Goal: Task Accomplishment & Management: Manage account settings

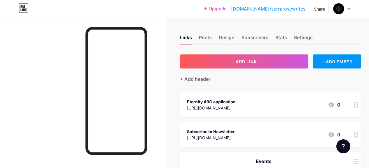
click at [264, 104] on div "Eternity ARC application [URL][DOMAIN_NAME] 0" at bounding box center [263, 104] width 153 height 13
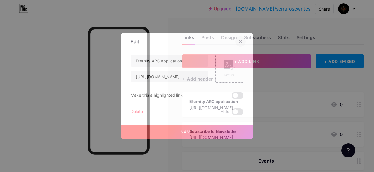
click at [241, 42] on icon at bounding box center [240, 41] width 3 height 3
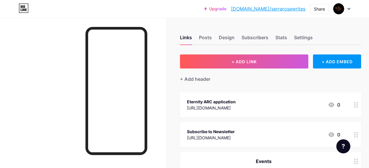
click at [292, 132] on div "Subscribe to Newsletter [URL][DOMAIN_NAME] 0" at bounding box center [263, 134] width 153 height 13
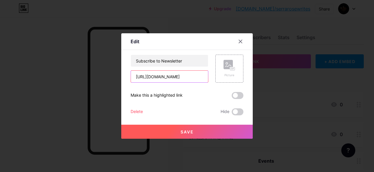
click at [189, 78] on input "[URL][DOMAIN_NAME]" at bounding box center [169, 77] width 77 height 12
click at [235, 43] on div at bounding box center [240, 41] width 11 height 11
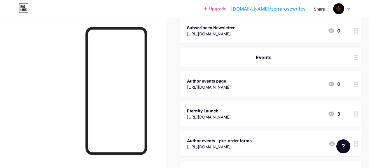
scroll to position [107, 0]
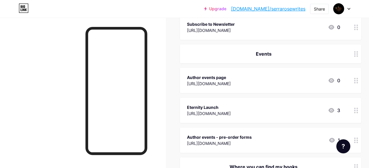
click at [280, 72] on div "Author events page [URL][DOMAIN_NAME] 0" at bounding box center [270, 80] width 181 height 25
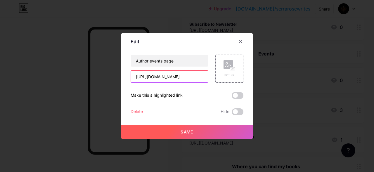
click at [167, 74] on input "[URL][DOMAIN_NAME]" at bounding box center [169, 77] width 77 height 12
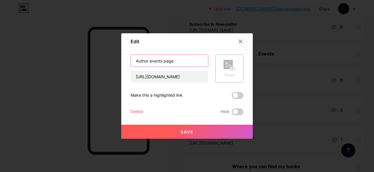
drag, startPoint x: 178, startPoint y: 61, endPoint x: 132, endPoint y: 62, distance: 45.9
click at [132, 62] on input "Author events page" at bounding box center [169, 61] width 77 height 12
click at [242, 41] on icon at bounding box center [240, 41] width 5 height 5
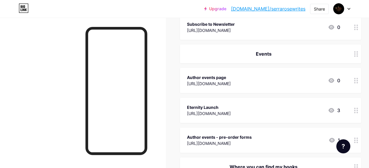
click at [231, 104] on div "Eternity Launch" at bounding box center [209, 107] width 44 height 6
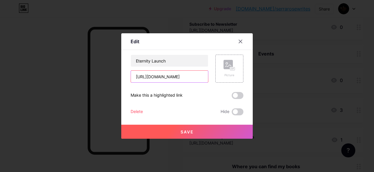
click at [191, 77] on input "[URL][DOMAIN_NAME]" at bounding box center [169, 77] width 77 height 12
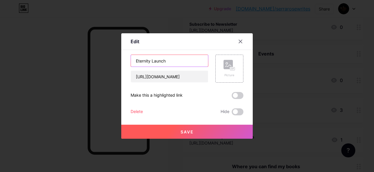
drag, startPoint x: 170, startPoint y: 61, endPoint x: 129, endPoint y: 60, distance: 41.5
click at [129, 60] on div "Edit Content YouTube Play YouTube video without leaving your page. ADD Vimeo Pl…" at bounding box center [186, 85] width 131 height 105
click at [238, 40] on icon at bounding box center [240, 41] width 5 height 5
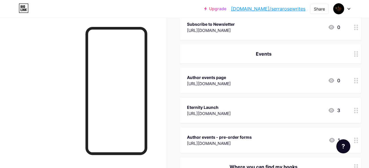
click at [277, 138] on div "Author events - pre-order forms [URL][DOMAIN_NAME] 1" at bounding box center [263, 139] width 153 height 13
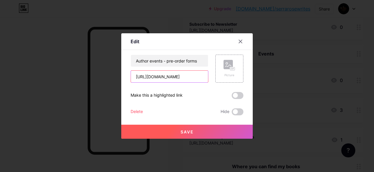
click at [159, 75] on input "[URL][DOMAIN_NAME]" at bounding box center [169, 77] width 77 height 12
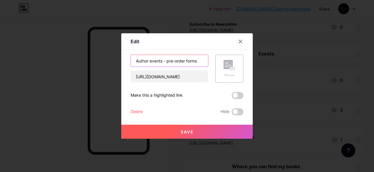
click at [163, 59] on input "Author events - pre-order forms" at bounding box center [169, 61] width 77 height 12
click at [240, 44] on div at bounding box center [240, 41] width 11 height 11
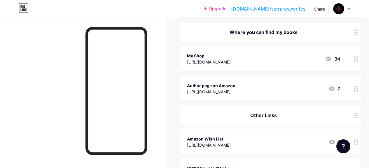
scroll to position [245, 0]
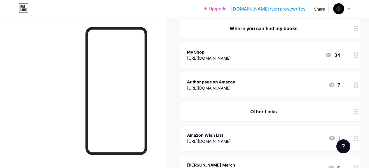
drag, startPoint x: 303, startPoint y: 28, endPoint x: 230, endPoint y: 30, distance: 72.8
click at [230, 30] on div "Where you can find my books" at bounding box center [263, 28] width 153 height 7
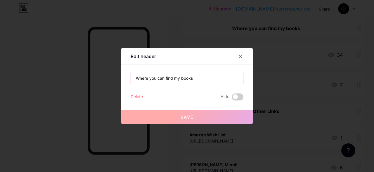
drag, startPoint x: 200, startPoint y: 80, endPoint x: 130, endPoint y: 78, distance: 70.4
click at [130, 78] on div "Edit header Where you can find my books Delete Hide Save" at bounding box center [186, 86] width 131 height 76
click at [241, 55] on icon at bounding box center [240, 56] width 5 height 5
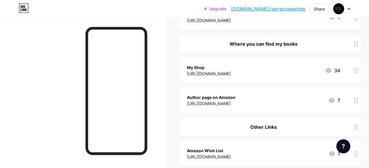
scroll to position [229, 0]
click at [300, 70] on div "My Shop [URL][DOMAIN_NAME] 34" at bounding box center [263, 70] width 153 height 13
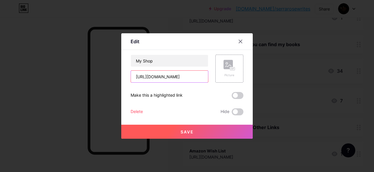
click at [189, 76] on input "[URL][DOMAIN_NAME]" at bounding box center [169, 77] width 77 height 12
click at [242, 39] on icon at bounding box center [240, 41] width 5 height 5
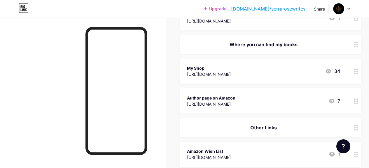
click at [278, 96] on div "Author page on Amazon [URL][DOMAIN_NAME] 7" at bounding box center [263, 100] width 153 height 13
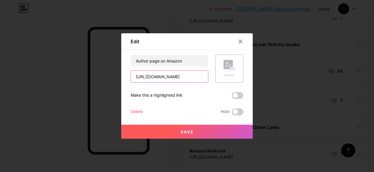
click at [191, 77] on input "[URL][DOMAIN_NAME]" at bounding box center [169, 77] width 77 height 12
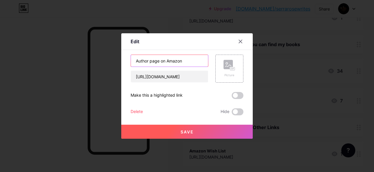
click at [174, 60] on input "Author page on Amazon" at bounding box center [169, 61] width 77 height 12
drag, startPoint x: 188, startPoint y: 62, endPoint x: 120, endPoint y: 61, distance: 68.4
click at [120, 61] on div "Edit Content YouTube Play YouTube video without leaving your page. ADD Vimeo Pl…" at bounding box center [187, 86] width 374 height 172
click at [242, 42] on icon at bounding box center [240, 41] width 5 height 5
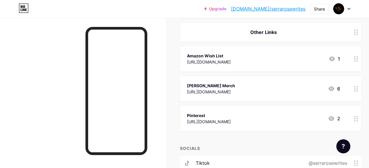
scroll to position [322, 0]
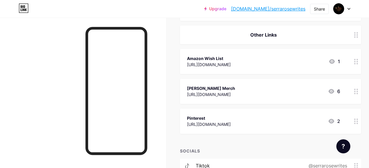
click at [231, 55] on div "Amazon Wish List" at bounding box center [209, 58] width 44 height 6
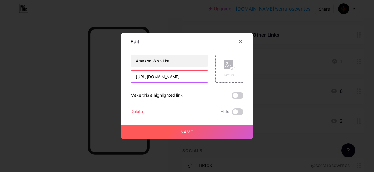
click at [184, 74] on input "[URL][DOMAIN_NAME]" at bounding box center [169, 77] width 77 height 12
click at [240, 41] on icon at bounding box center [240, 41] width 3 height 3
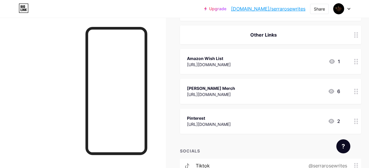
click at [270, 85] on div "[PERSON_NAME] Merch [URL][DOMAIN_NAME] 6" at bounding box center [263, 90] width 153 height 13
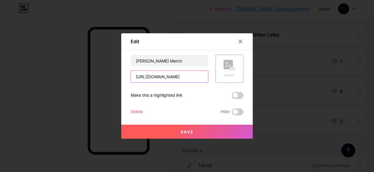
click at [190, 77] on input "[URL][DOMAIN_NAME]" at bounding box center [169, 77] width 77 height 12
click at [239, 41] on icon at bounding box center [240, 41] width 5 height 5
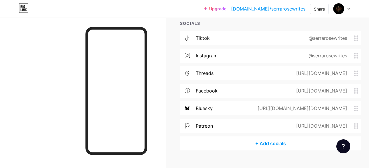
scroll to position [451, 0]
